Goal: Task Accomplishment & Management: Complete application form

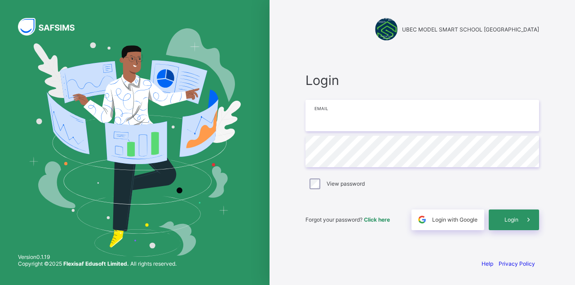
click at [410, 131] on input "email" at bounding box center [422, 115] width 234 height 31
type input "**********"
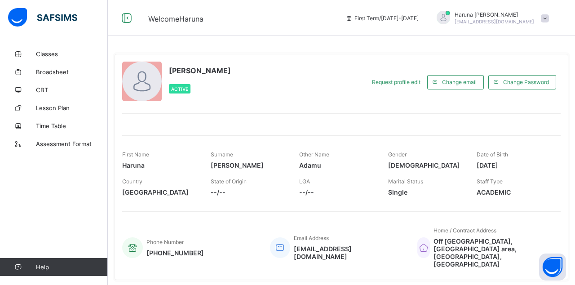
click at [46, 114] on link "Lesson Plan" at bounding box center [54, 108] width 108 height 18
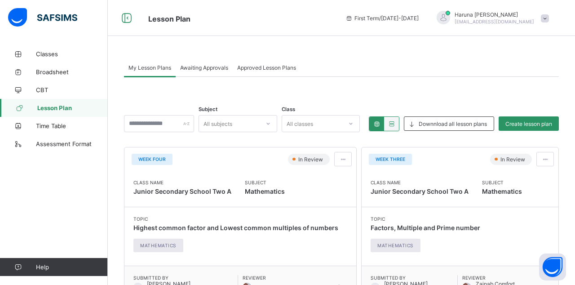
click at [340, 161] on span at bounding box center [343, 159] width 8 height 7
click at [303, 189] on span "Edit lesson plan" at bounding box center [317, 192] width 47 height 7
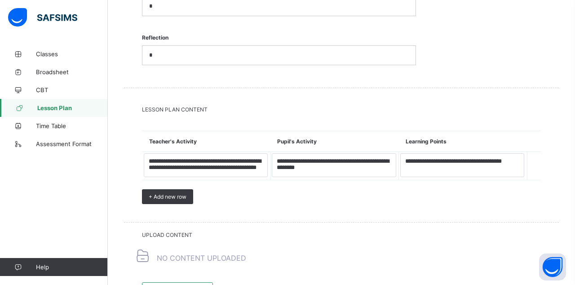
scroll to position [1108, 0]
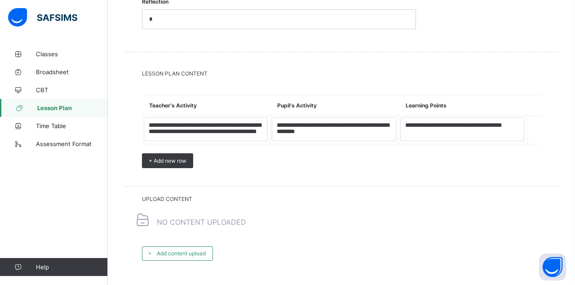
click at [172, 250] on span "Add content upload" at bounding box center [181, 253] width 49 height 7
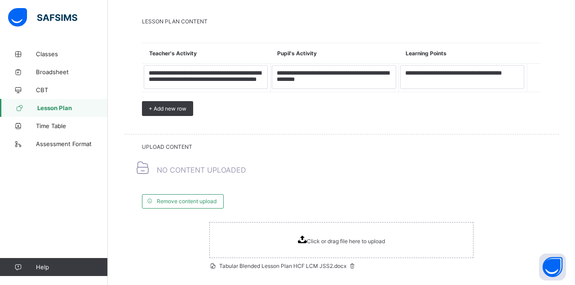
scroll to position [1185, 0]
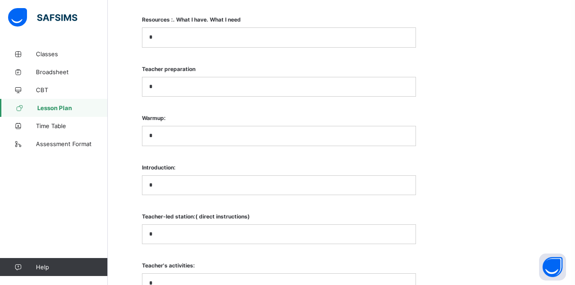
scroll to position [680, 0]
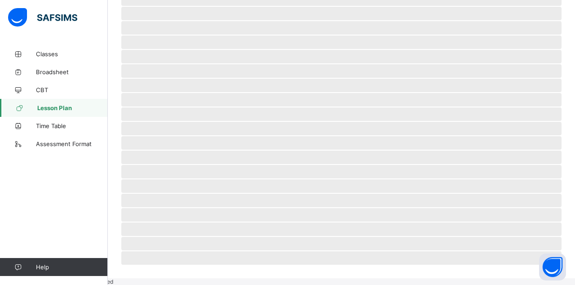
scroll to position [15, 0]
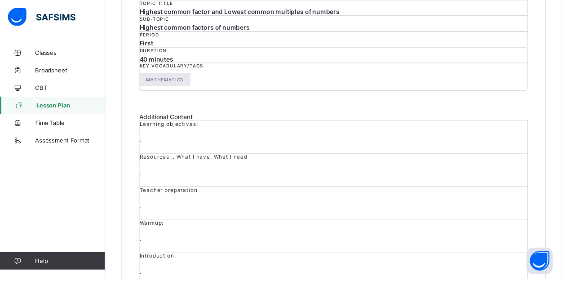
scroll to position [157, 0]
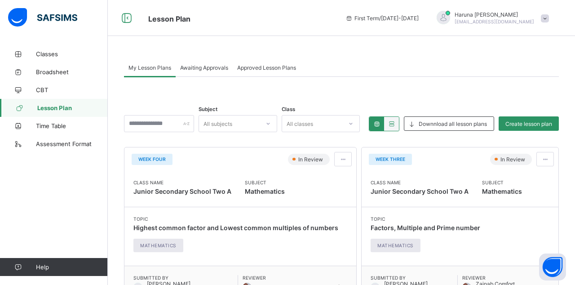
click at [538, 121] on span "Create lesson plan" at bounding box center [528, 123] width 47 height 7
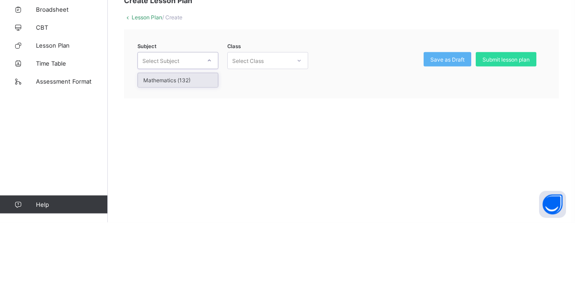
click at [153, 146] on div "Mathematics (132)" at bounding box center [178, 143] width 80 height 14
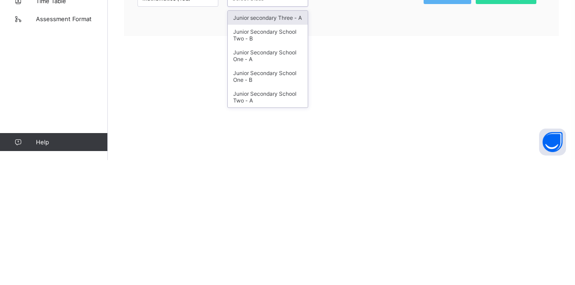
scroll to position [14, 0]
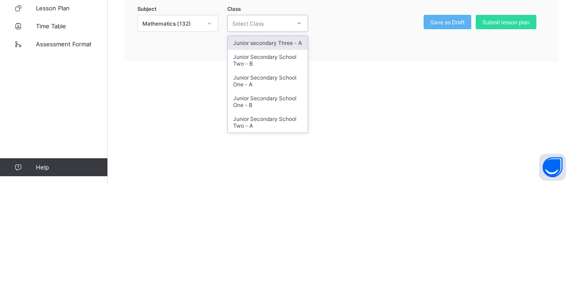
click at [240, 152] on div "Junior Secondary School Two - B" at bounding box center [268, 160] width 80 height 21
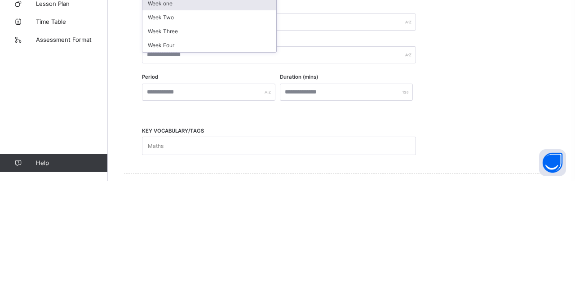
scroll to position [155, 0]
click at [156, 147] on div "Week Four" at bounding box center [209, 149] width 134 height 14
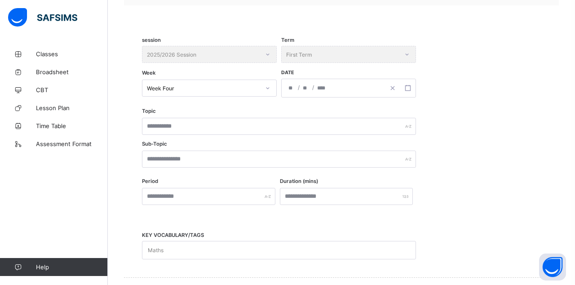
click at [305, 88] on div "/ /" at bounding box center [348, 88] width 135 height 19
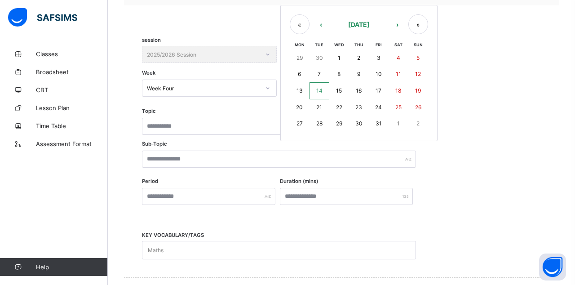
click at [319, 93] on button "14" at bounding box center [319, 90] width 20 height 17
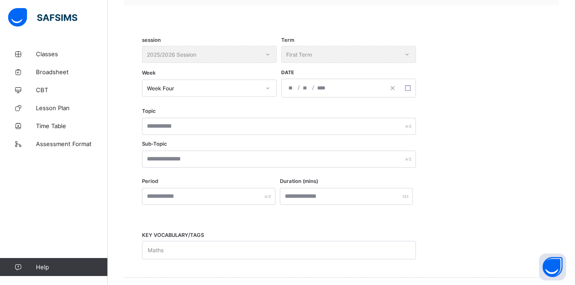
type input "**********"
type input "**"
type input "****"
click at [166, 138] on div "Topic Sub-Topic" at bounding box center [341, 144] width 399 height 70
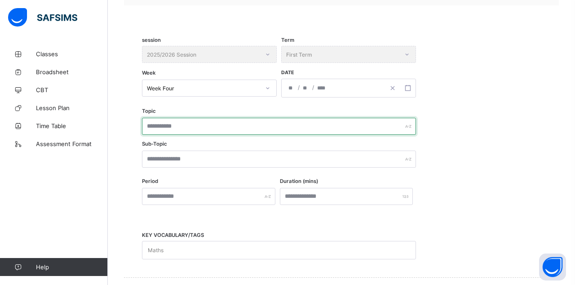
click at [150, 127] on input "text" at bounding box center [279, 126] width 274 height 17
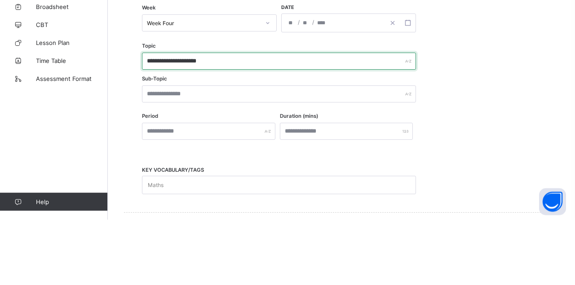
type input "**********"
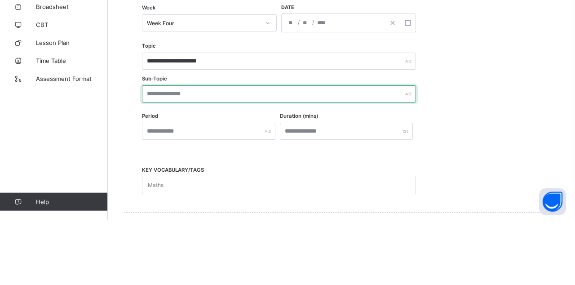
click at [155, 161] on input "text" at bounding box center [279, 158] width 274 height 17
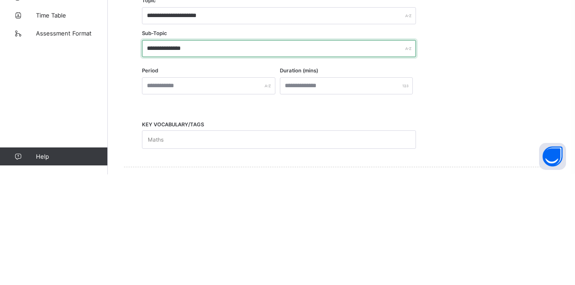
type input "**********"
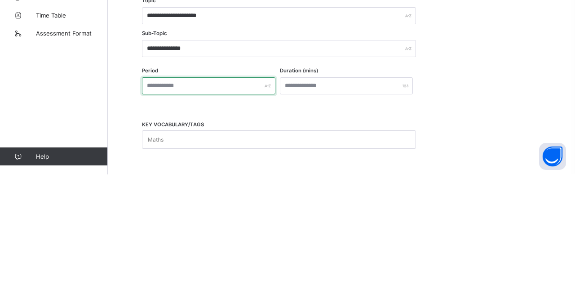
click at [150, 194] on input "text" at bounding box center [208, 196] width 133 height 17
type input "*****"
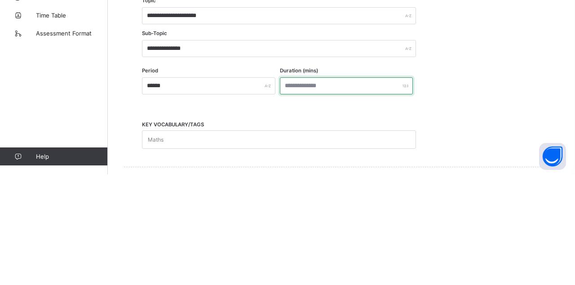
click at [331, 198] on input "number" at bounding box center [346, 196] width 133 height 17
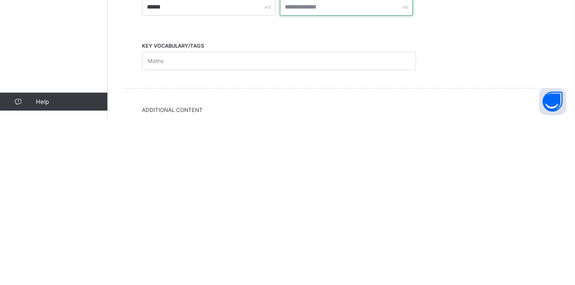
scroll to position [182, 0]
type input "**"
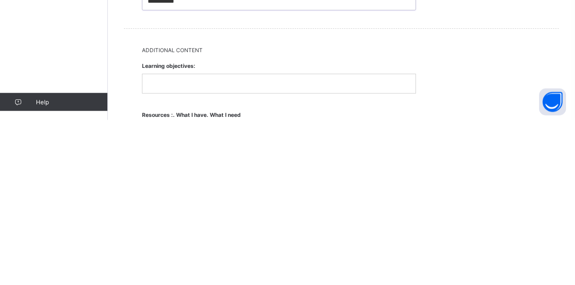
scroll to position [241, 0]
type input "**********"
click at [154, 248] on div at bounding box center [278, 247] width 273 height 19
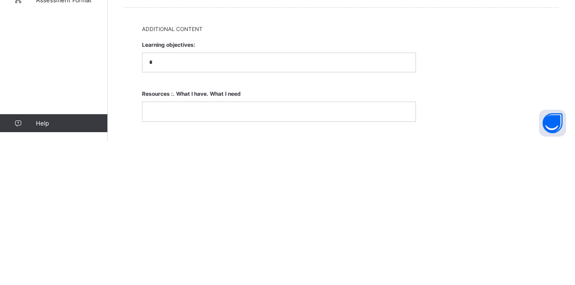
scroll to position [313, 0]
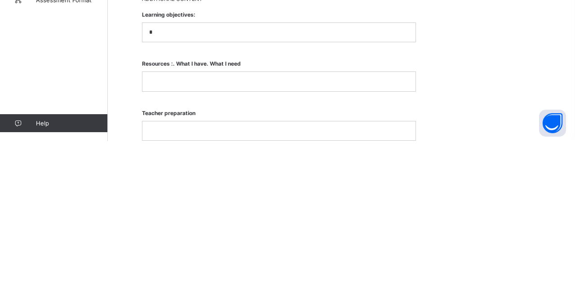
click at [153, 221] on p at bounding box center [279, 225] width 260 height 8
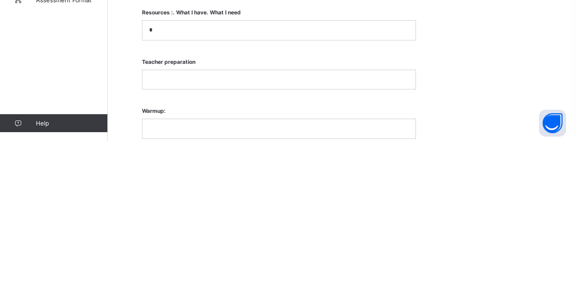
click at [146, 214] on div at bounding box center [278, 223] width 273 height 19
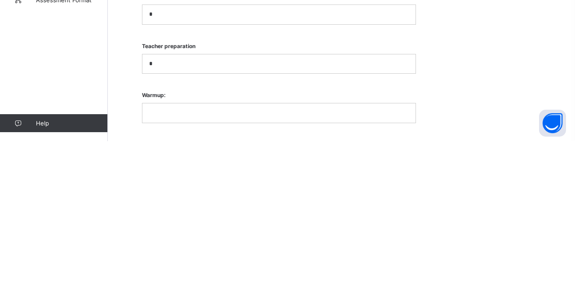
scroll to position [417, 0]
click at [149, 210] on div at bounding box center [278, 219] width 273 height 19
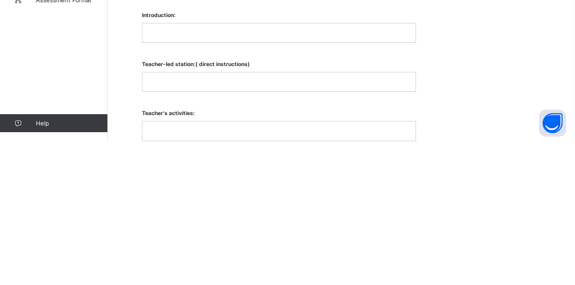
scroll to position [509, 0]
click at [154, 172] on p at bounding box center [279, 176] width 260 height 8
click at [157, 221] on p at bounding box center [279, 225] width 260 height 8
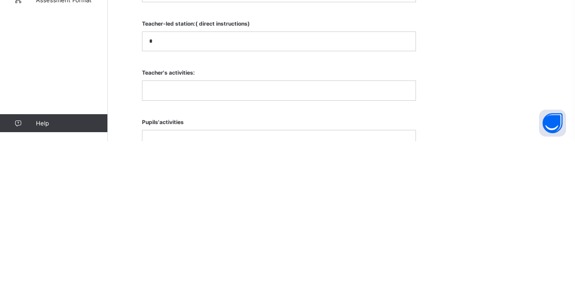
scroll to position [555, 0]
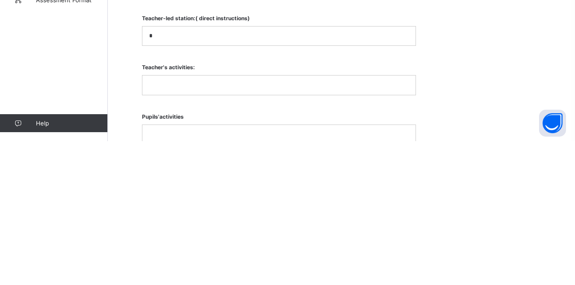
click at [156, 219] on div at bounding box center [278, 228] width 273 height 19
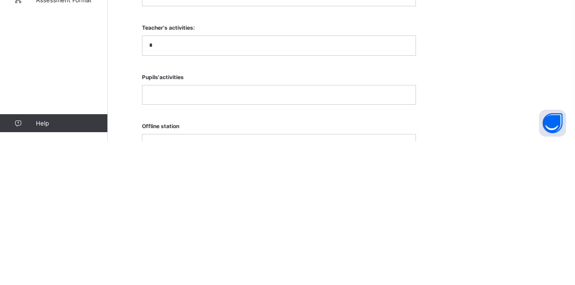
scroll to position [601, 0]
click at [155, 228] on div at bounding box center [278, 231] width 273 height 19
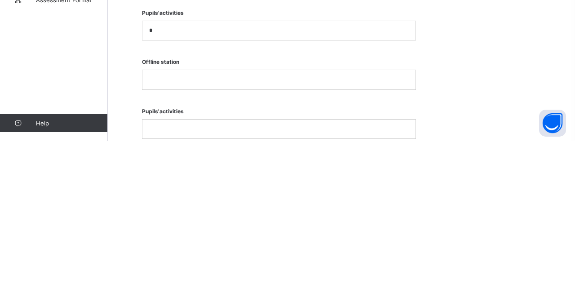
scroll to position [661, 0]
click at [149, 216] on div at bounding box center [278, 220] width 273 height 19
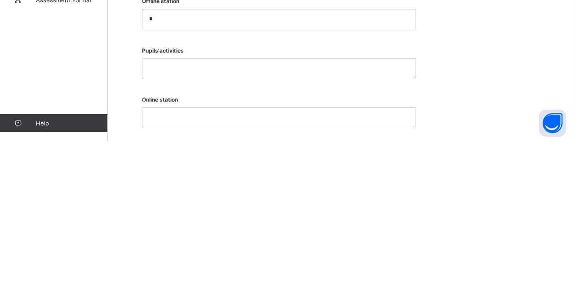
scroll to position [721, 0]
click at [151, 201] on div at bounding box center [278, 210] width 273 height 19
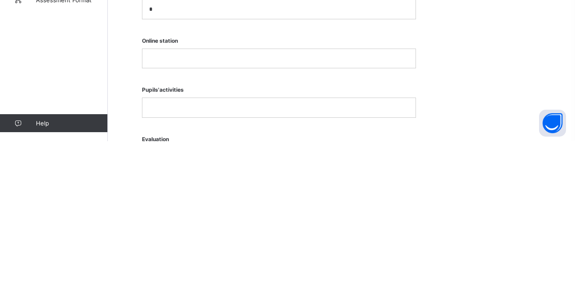
click at [146, 194] on div at bounding box center [278, 202] width 273 height 19
click at [152, 199] on p at bounding box center [279, 203] width 260 height 8
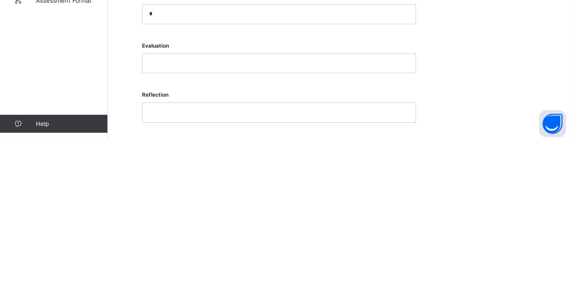
click at [151, 203] on p at bounding box center [279, 207] width 260 height 8
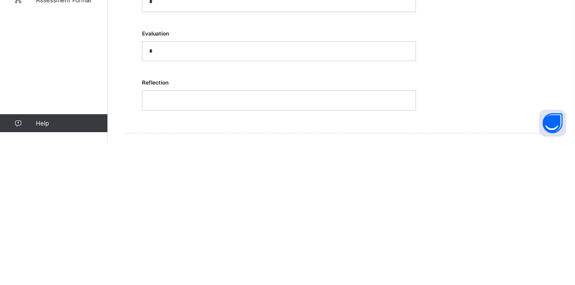
scroll to position [918, 0]
click at [146, 200] on div at bounding box center [278, 209] width 273 height 19
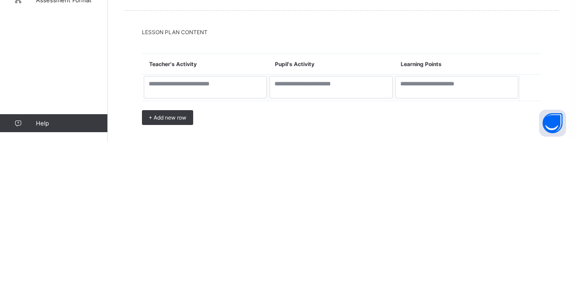
scroll to position [1006, 0]
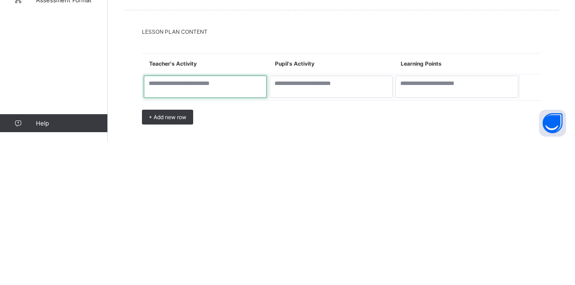
click at [154, 219] on textarea at bounding box center [205, 230] width 123 height 22
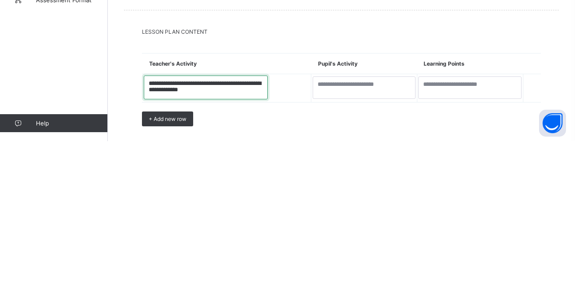
type textarea "**********"
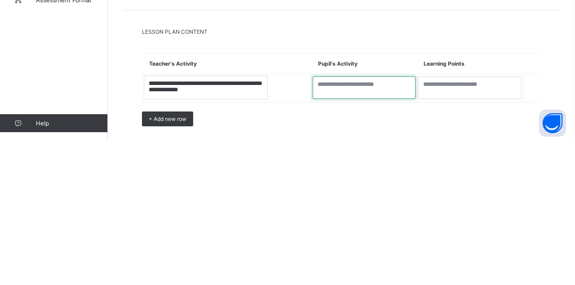
click at [313, 220] on textarea at bounding box center [364, 231] width 103 height 22
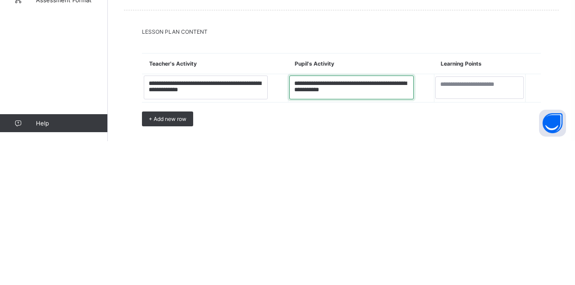
type textarea "**********"
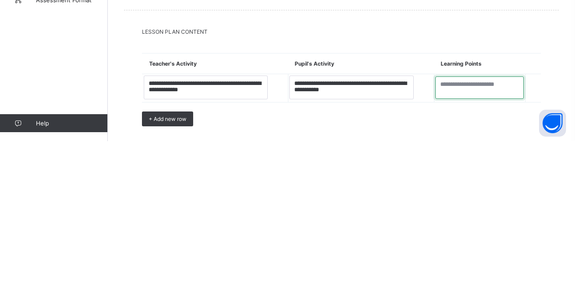
click at [458, 220] on textarea at bounding box center [479, 231] width 88 height 22
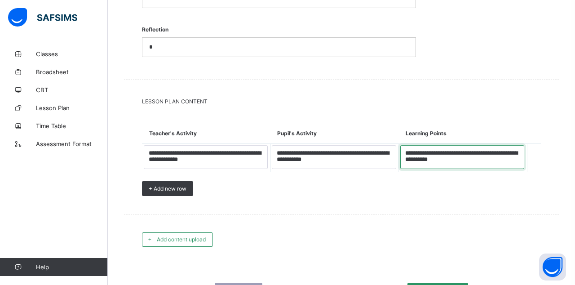
scroll to position [1083, 0]
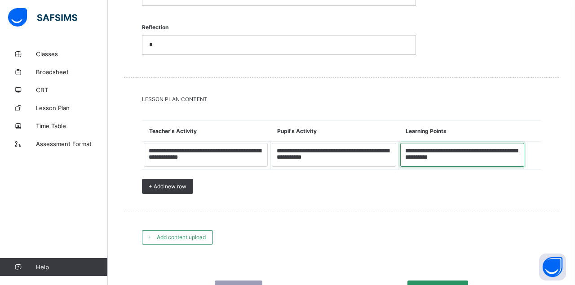
type textarea "**********"
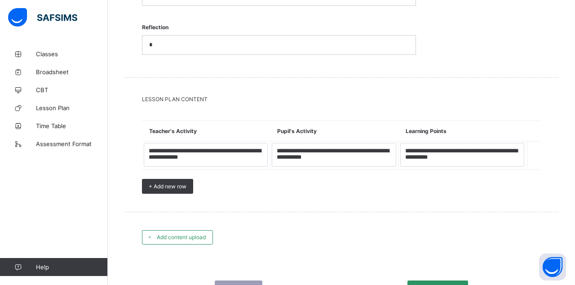
click at [159, 230] on div "Add content upload" at bounding box center [177, 237] width 71 height 14
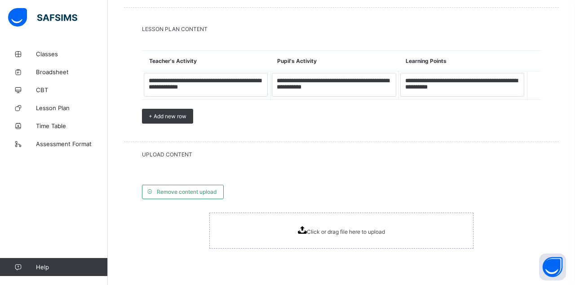
scroll to position [1155, 0]
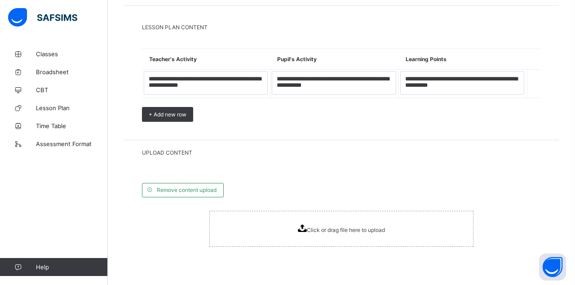
click at [286, 225] on div "Click or drag file here to upload" at bounding box center [341, 229] width 264 height 36
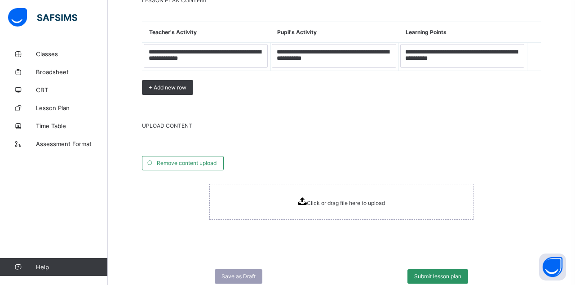
scroll to position [1198, 0]
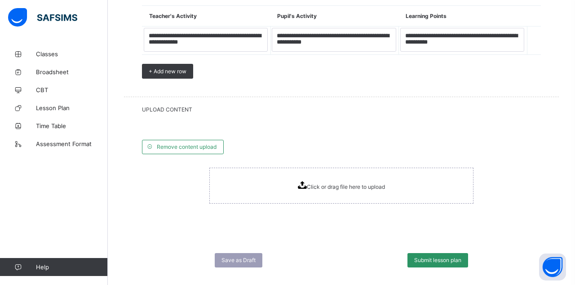
click at [240, 168] on div "Click or drag file here to upload" at bounding box center [341, 186] width 264 height 36
click at [445, 253] on div "Submit lesson plan" at bounding box center [437, 260] width 61 height 14
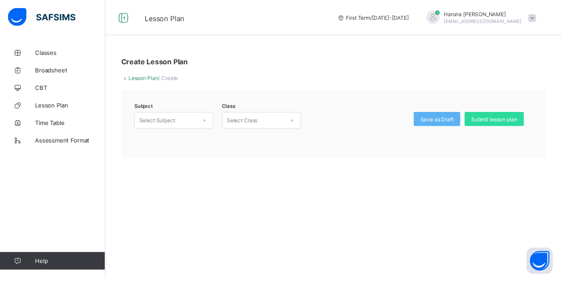
scroll to position [43, 0]
